Goal: Task Accomplishment & Management: Use online tool/utility

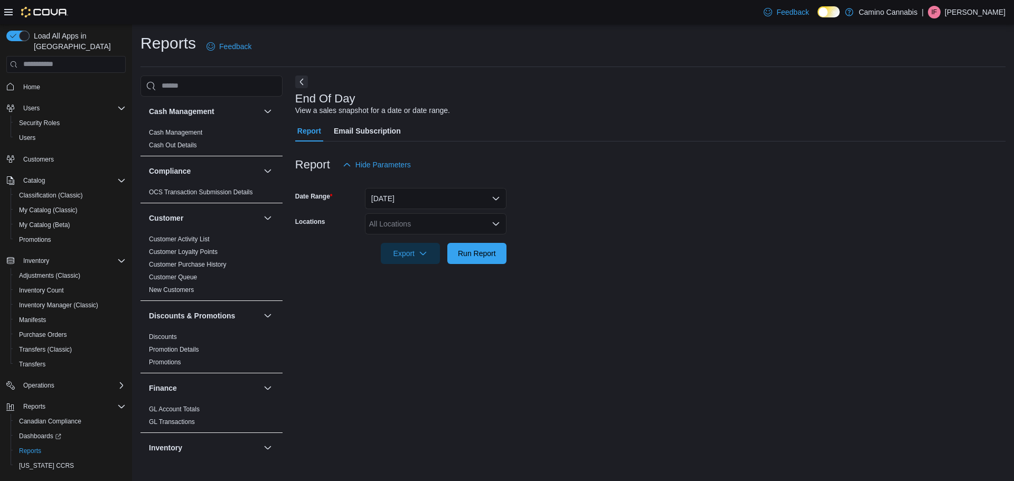
click at [440, 226] on div "All Locations" at bounding box center [436, 223] width 142 height 21
click at [433, 251] on button "[STREET_ADDRESS]" at bounding box center [436, 257] width 142 height 15
click at [487, 243] on div "Camino Cannabis" at bounding box center [435, 242] width 129 height 11
click at [583, 226] on form "Date Range [DATE] Locations [GEOGRAPHIC_DATA] [STREET_ADDRESS] Selected. Camino…" at bounding box center [650, 227] width 711 height 105
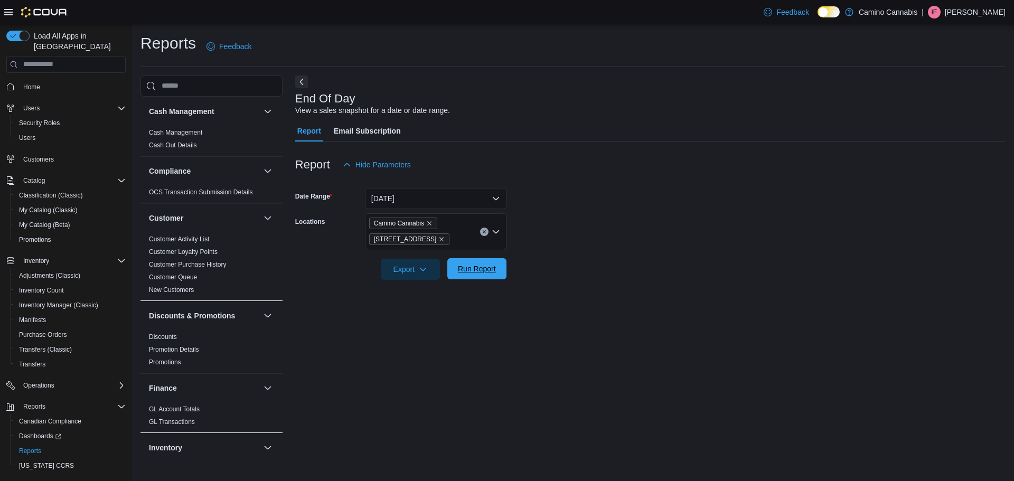
click at [482, 271] on span "Run Report" at bounding box center [477, 269] width 38 height 11
